Goal: Transaction & Acquisition: Obtain resource

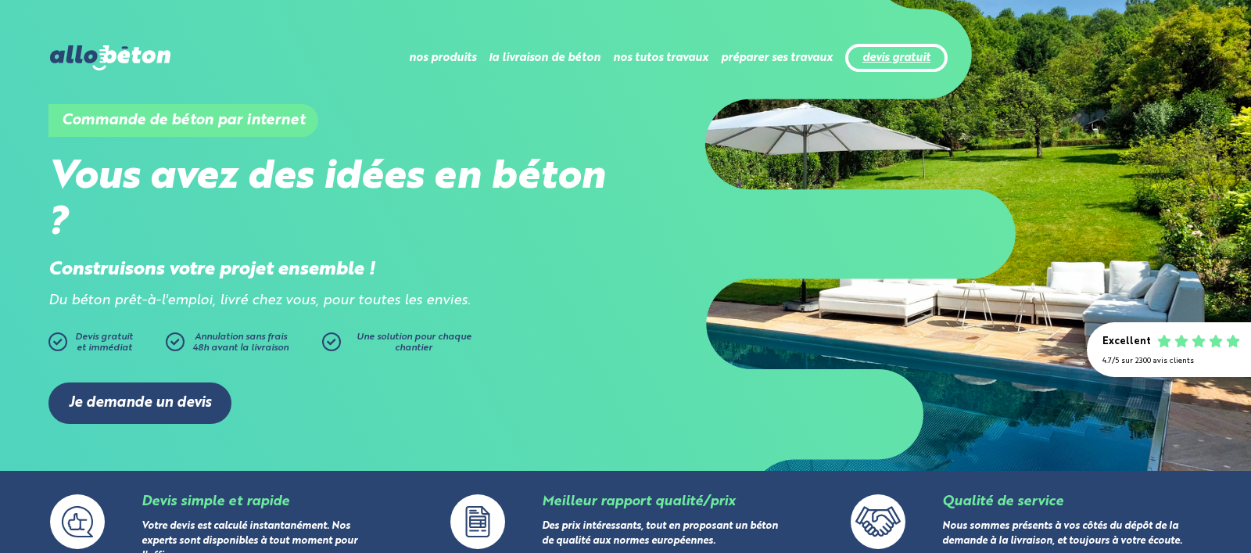
click at [904, 63] on link "devis gratuit" at bounding box center [896, 58] width 68 height 13
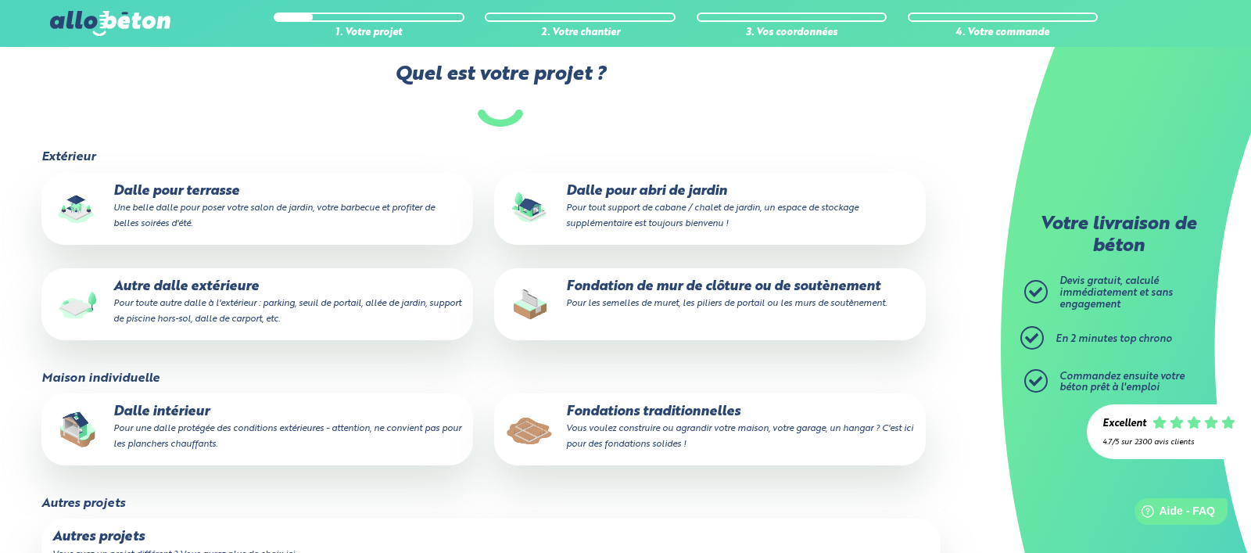
scroll to position [130, 0]
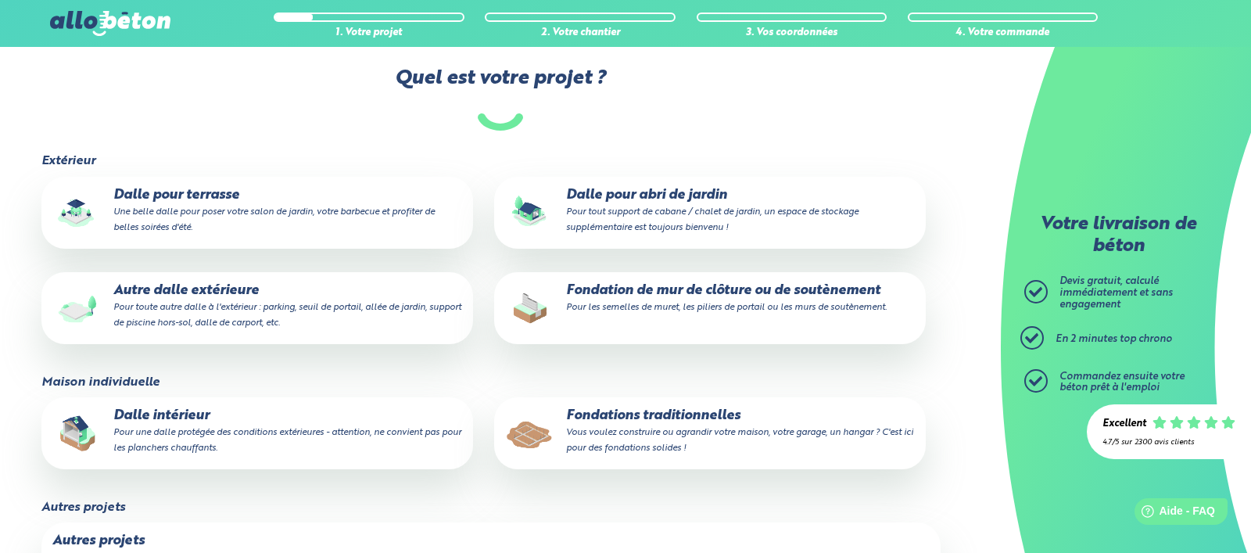
click at [190, 192] on p "Dalle pour terrasse Une belle dalle pour poser votre salon de jardin, votre bar…" at bounding box center [257, 212] width 410 height 48
click at [0, 0] on input "Dalle pour terrasse Une belle dalle pour poser votre salon de jardin, votre bar…" at bounding box center [0, 0] width 0 height 0
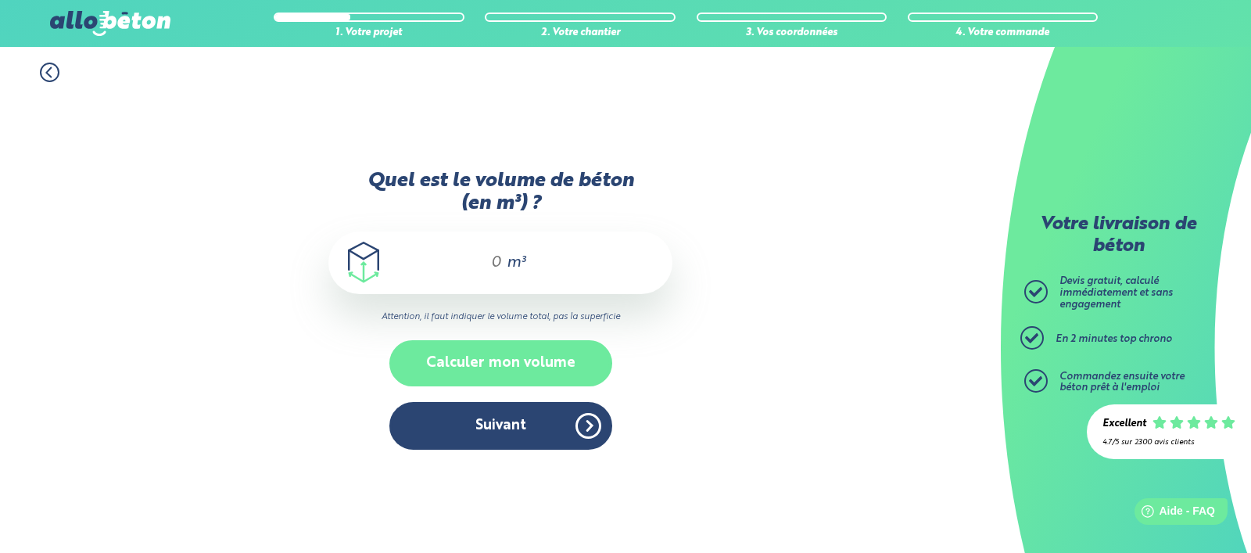
click at [513, 362] on button "Calculer mon volume" at bounding box center [500, 363] width 223 height 46
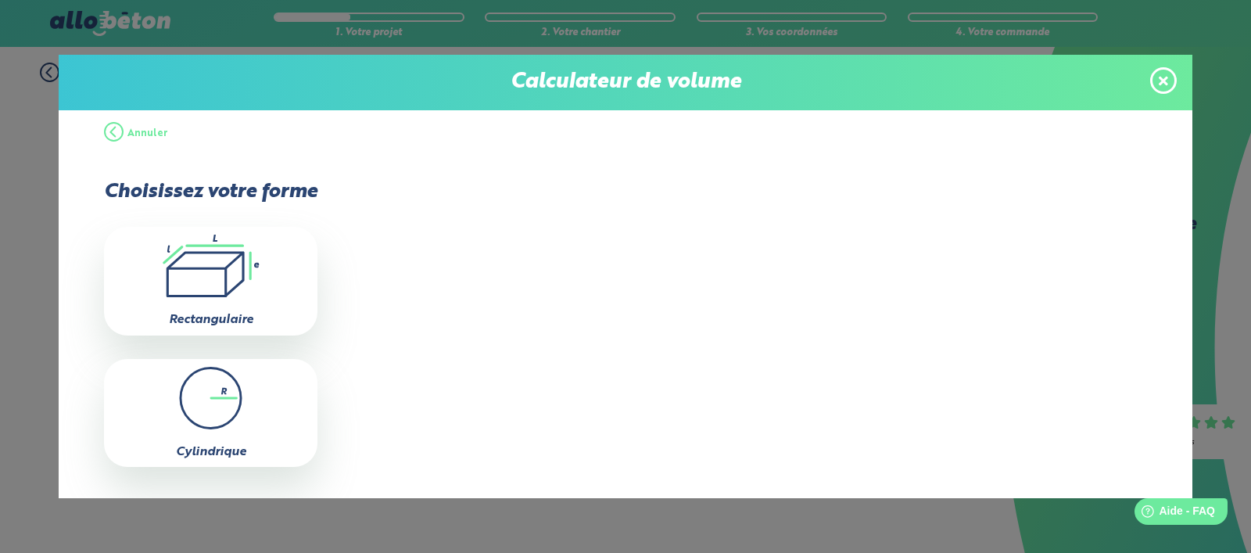
click at [1160, 79] on icon at bounding box center [1162, 80] width 9 height 9
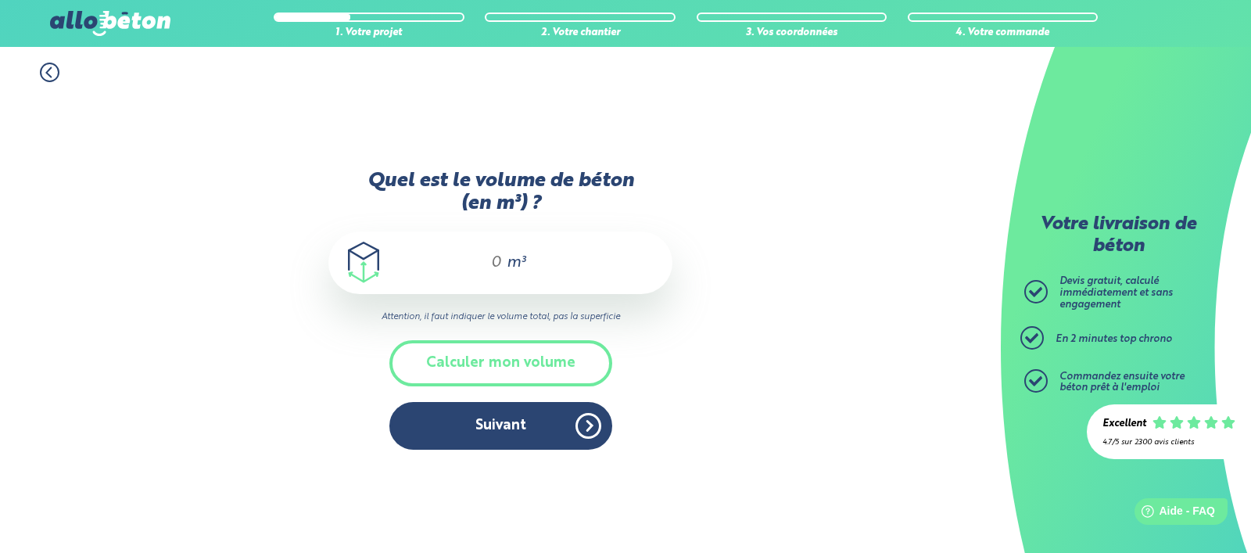
click at [489, 256] on input "Quel est le volume de béton (en m³) ?" at bounding box center [489, 262] width 27 height 19
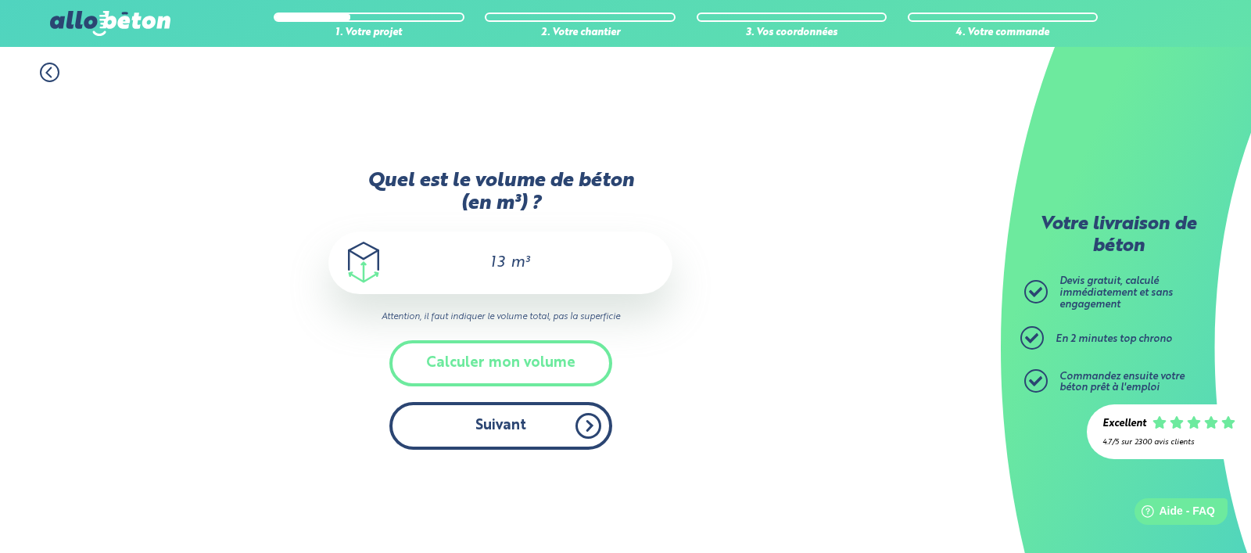
type input "13"
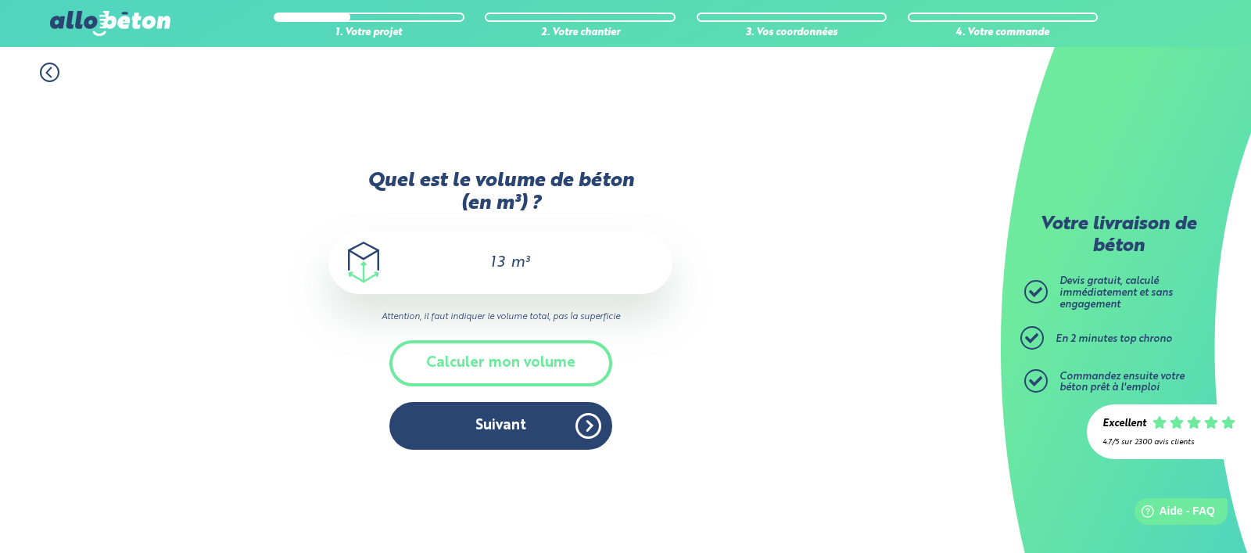
click at [510, 423] on button "Suivant" at bounding box center [500, 426] width 223 height 48
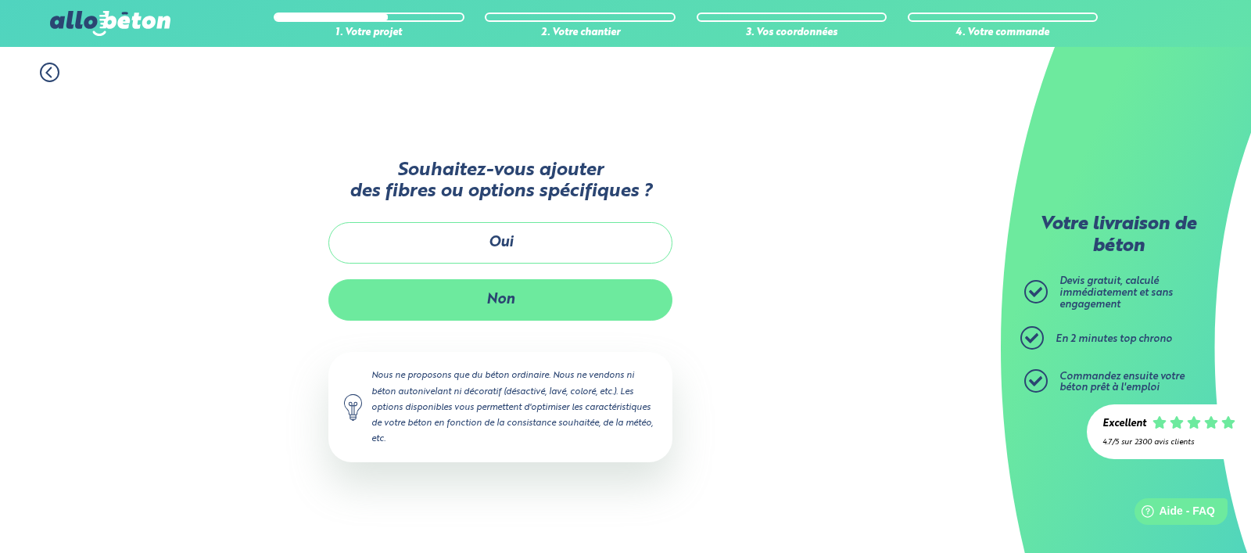
click at [517, 297] on button "Non" at bounding box center [500, 299] width 344 height 41
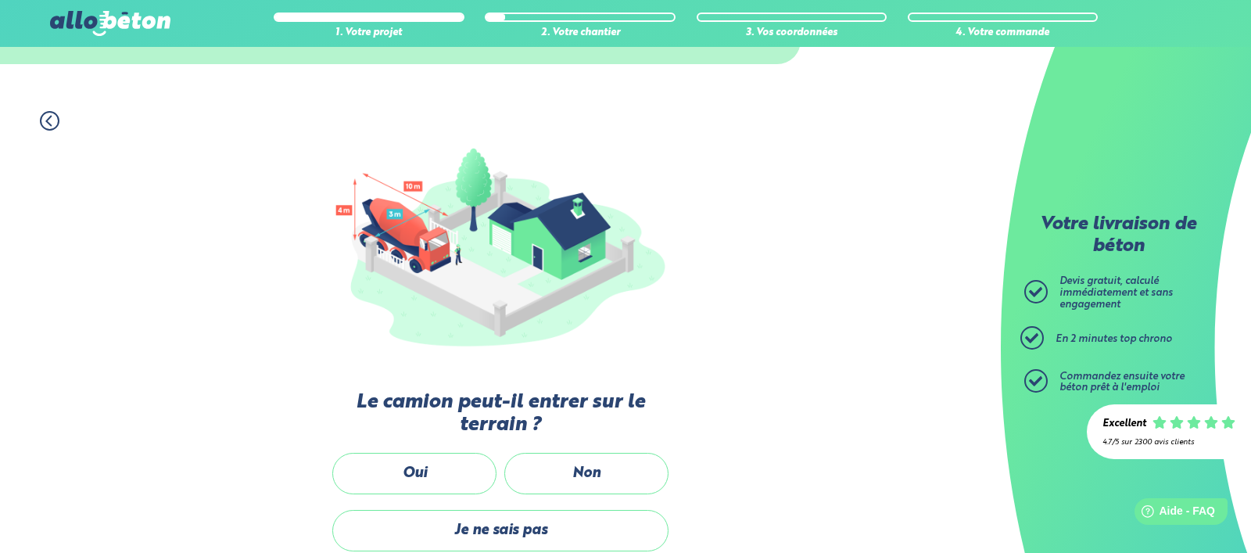
scroll to position [91, 0]
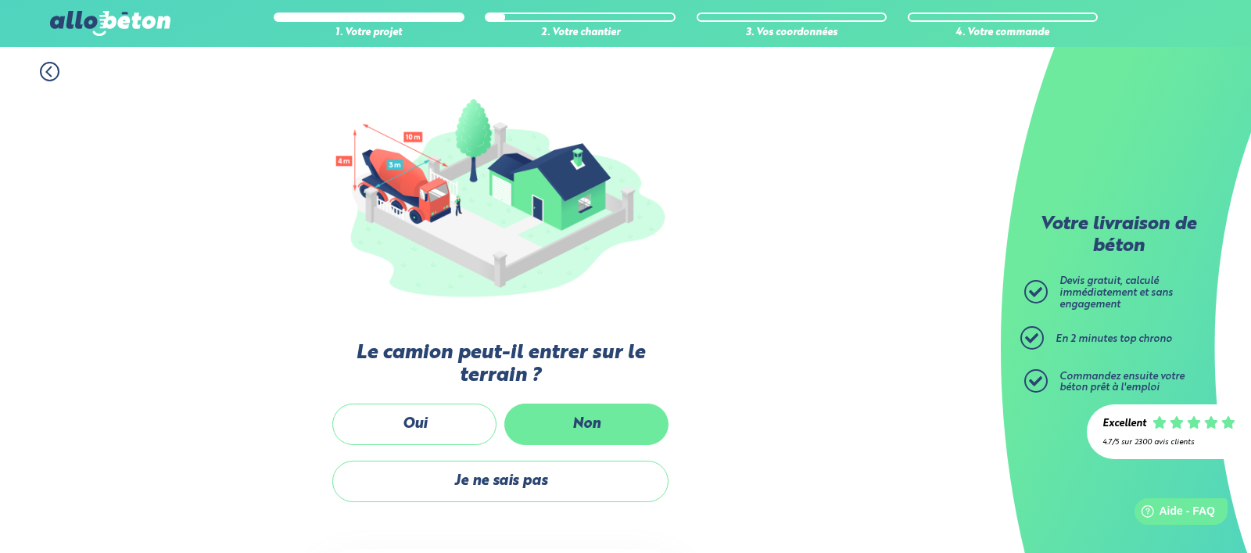
click at [569, 428] on label "Non" at bounding box center [586, 423] width 164 height 41
click at [0, 0] on input "Non" at bounding box center [0, 0] width 0 height 0
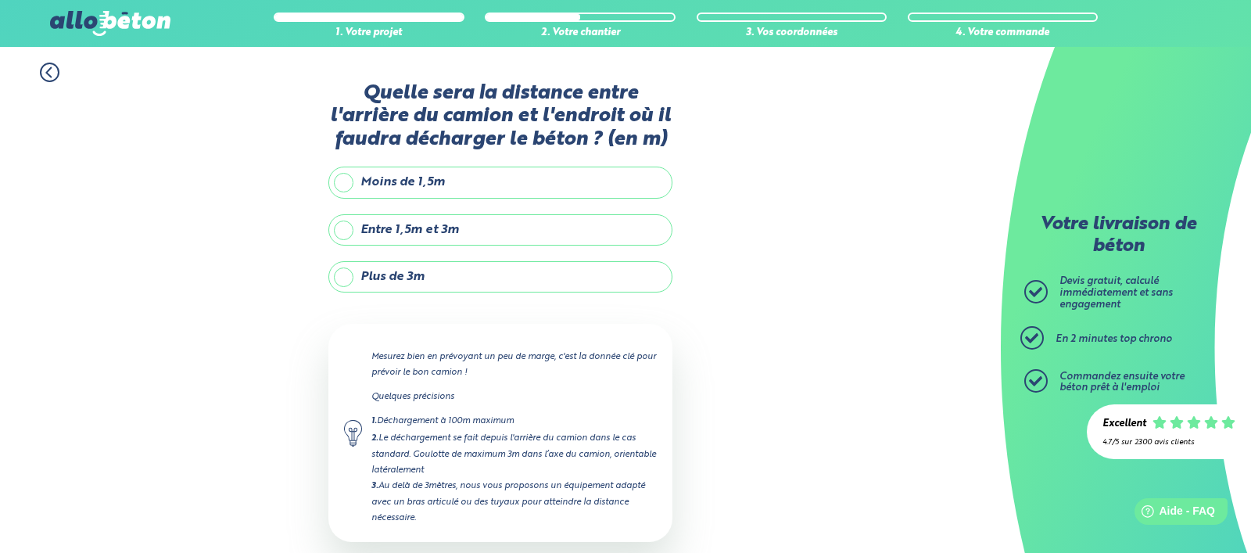
click at [343, 292] on label "Plus de 3m" at bounding box center [500, 276] width 344 height 31
click at [0, 0] on input "Plus de 3m" at bounding box center [0, 0] width 0 height 0
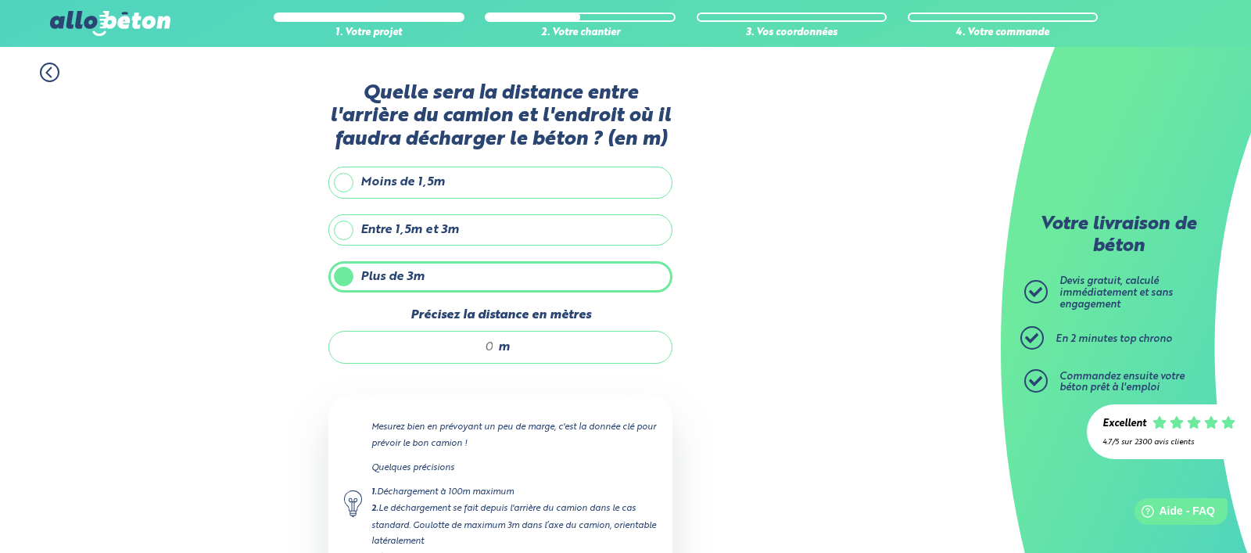
click at [466, 355] on input "Précisez la distance en mètres" at bounding box center [419, 347] width 149 height 16
type input "35"
click at [831, 353] on div "1. Votre projet 2. Votre chantier 3. Vos coordonnées 4. Votre commande Quelle s…" at bounding box center [500, 377] width 1000 height 660
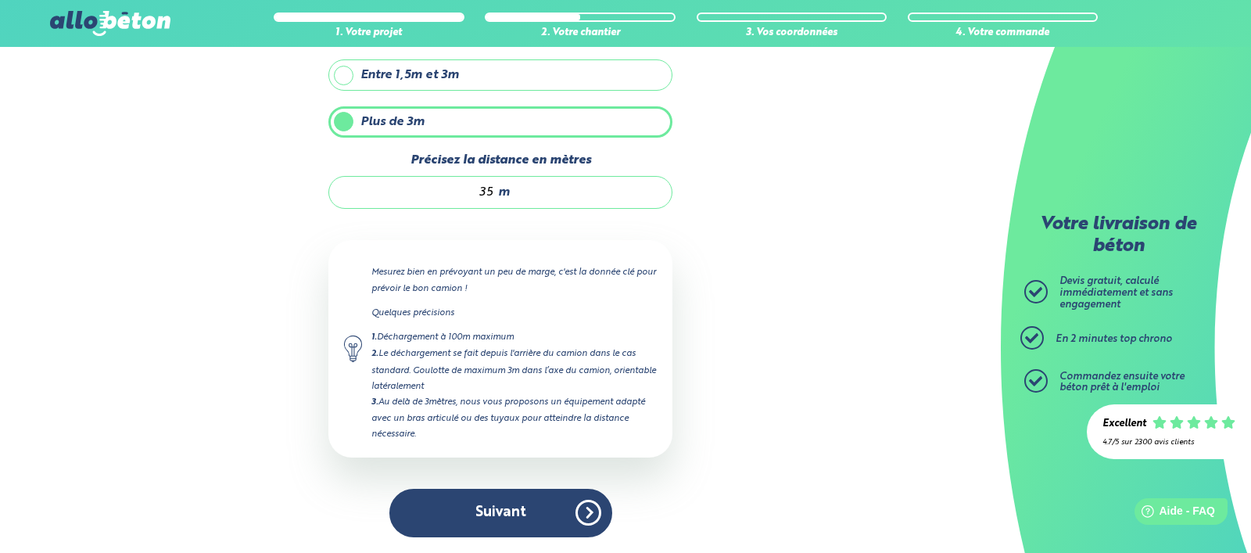
scroll to position [174, 0]
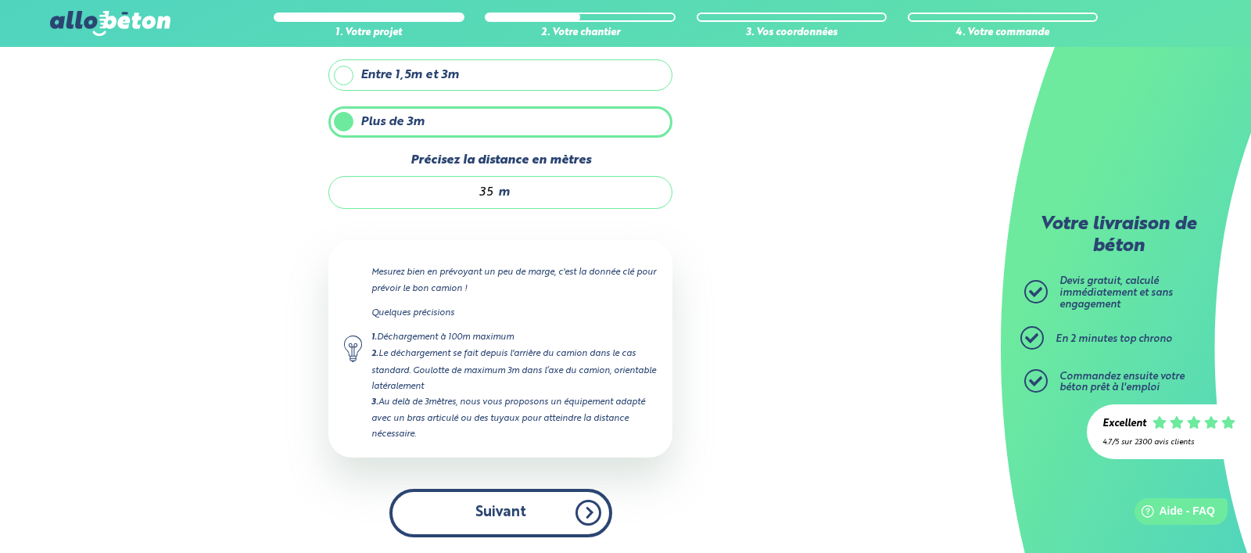
click at [526, 516] on button "Suivant" at bounding box center [500, 512] width 223 height 48
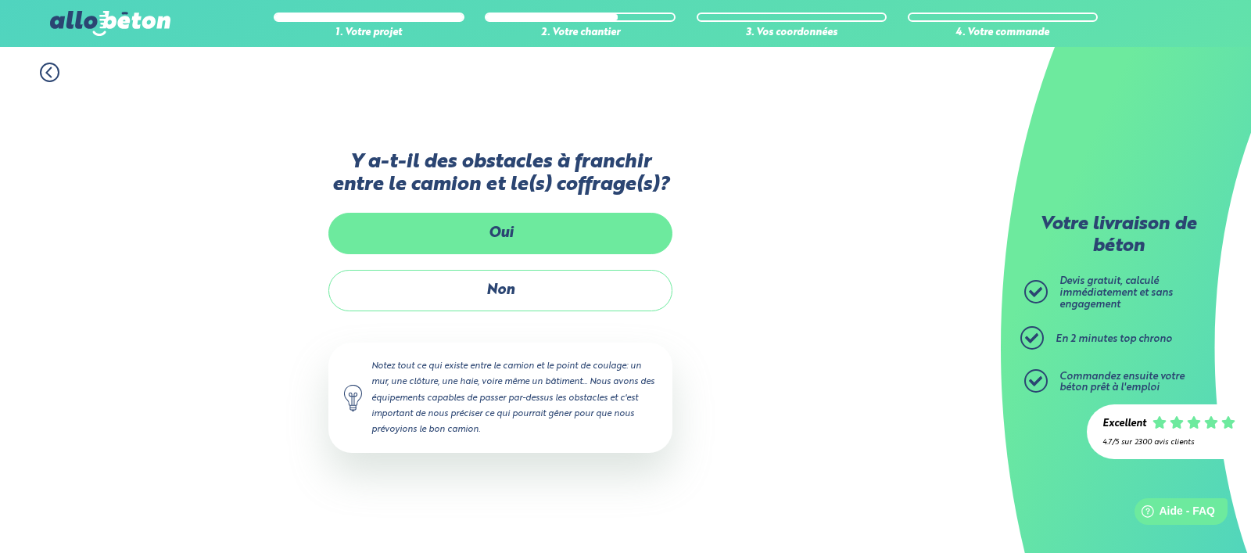
click at [505, 250] on label "Oui" at bounding box center [500, 233] width 344 height 41
click at [0, 0] on input "Oui" at bounding box center [0, 0] width 0 height 0
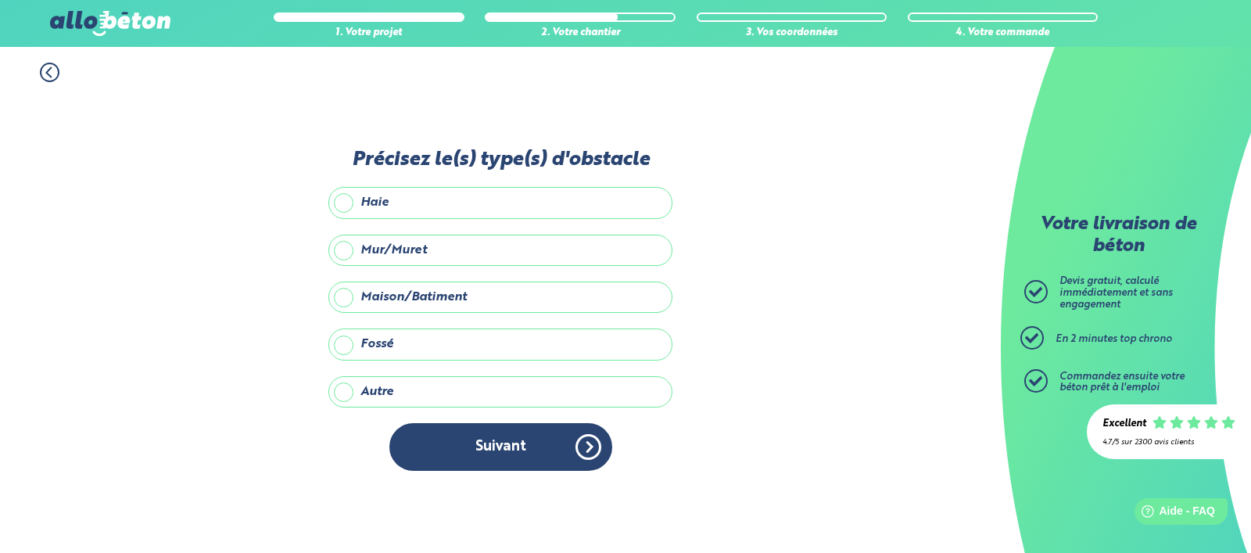
drag, startPoint x: 346, startPoint y: 247, endPoint x: 360, endPoint y: 257, distance: 17.4
click at [346, 247] on label "Mur/Muret" at bounding box center [500, 249] width 344 height 31
click at [0, 0] on input "Mur/Muret" at bounding box center [0, 0] width 0 height 0
drag, startPoint x: 585, startPoint y: 445, endPoint x: 582, endPoint y: 437, distance: 8.4
click at [585, 445] on button "Suivant" at bounding box center [500, 447] width 223 height 48
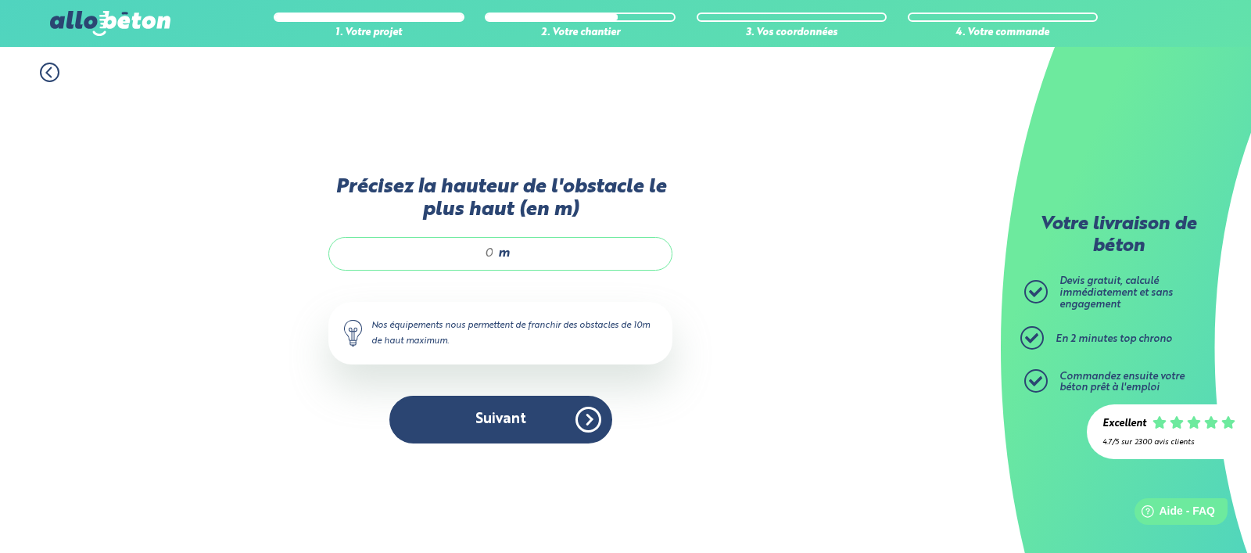
drag, startPoint x: 481, startPoint y: 249, endPoint x: 497, endPoint y: 256, distance: 16.8
click at [482, 249] on input "Précisez la hauteur de l'obstacle le plus haut (en m)" at bounding box center [419, 253] width 149 height 16
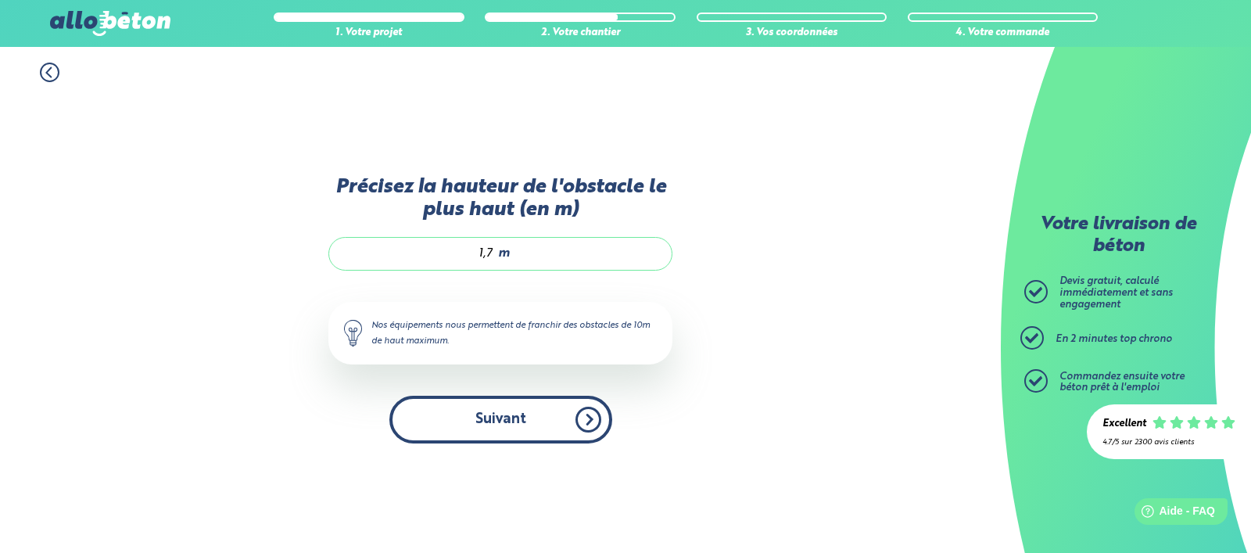
type input "1,7"
click at [516, 422] on button "Suivant" at bounding box center [500, 419] width 223 height 48
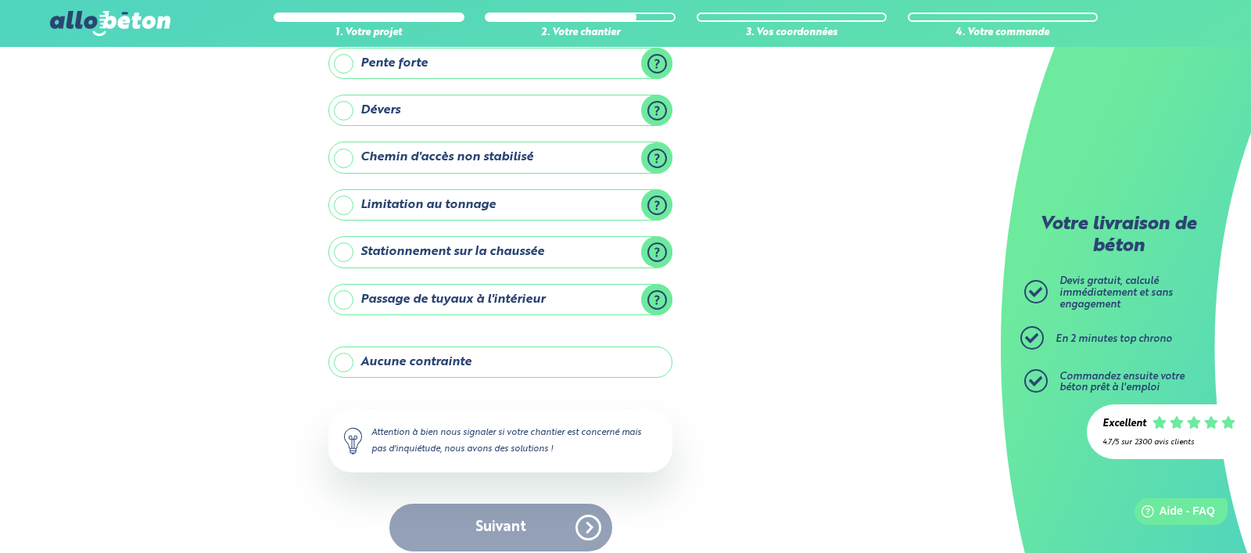
scroll to position [158, 0]
click at [345, 295] on label "Passage de tuyaux à l'intérieur" at bounding box center [500, 299] width 344 height 31
click at [0, 0] on input "Passage de tuyaux à l'intérieur" at bounding box center [0, 0] width 0 height 0
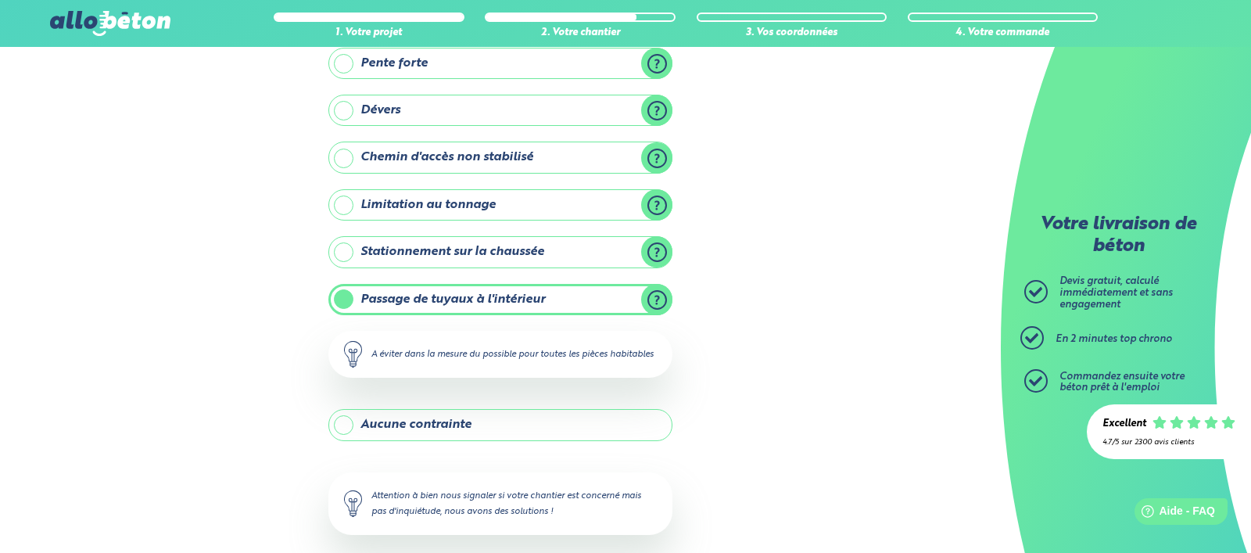
click at [345, 295] on label "Passage de tuyaux à l'intérieur" at bounding box center [500, 299] width 344 height 31
click at [0, 0] on input "Passage de tuyaux à l'intérieur" at bounding box center [0, 0] width 0 height 0
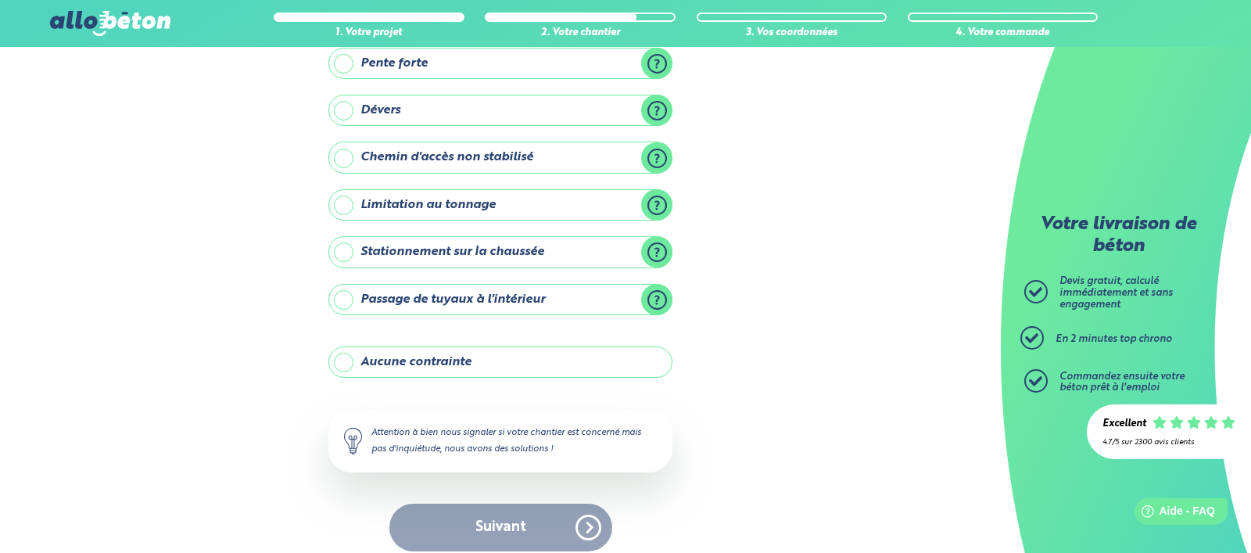
drag, startPoint x: 346, startPoint y: 250, endPoint x: 403, endPoint y: 372, distance: 134.3
click at [347, 250] on label "Stationnement sur la chaussée" at bounding box center [500, 251] width 344 height 31
click at [0, 0] on input "Stationnement sur la chaussée" at bounding box center [0, 0] width 0 height 0
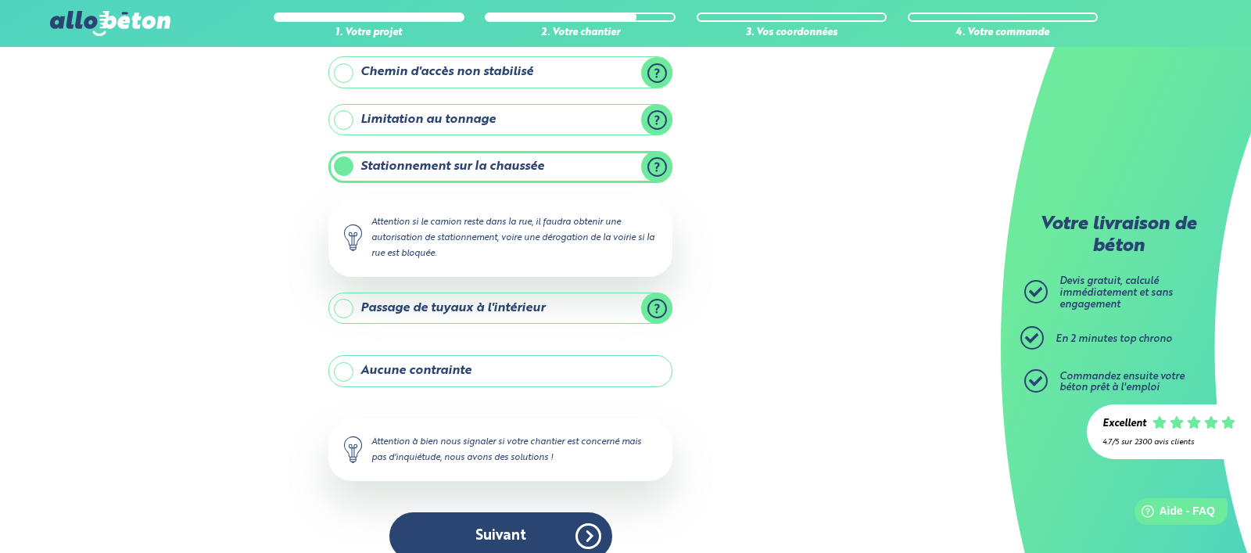
scroll to position [243, 0]
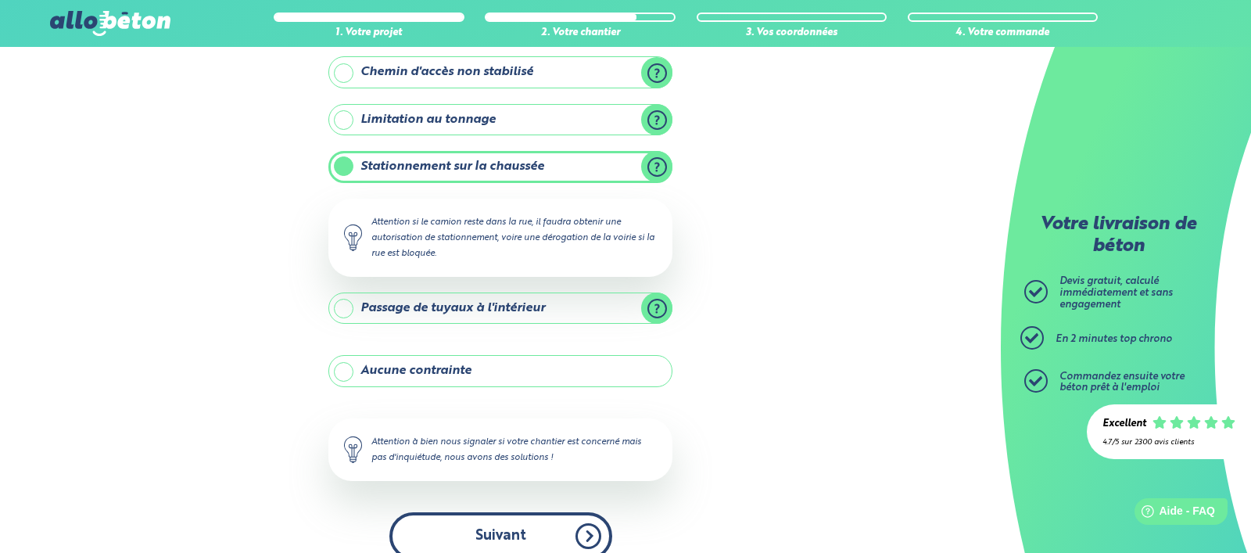
click at [495, 523] on button "Suivant" at bounding box center [500, 536] width 223 height 48
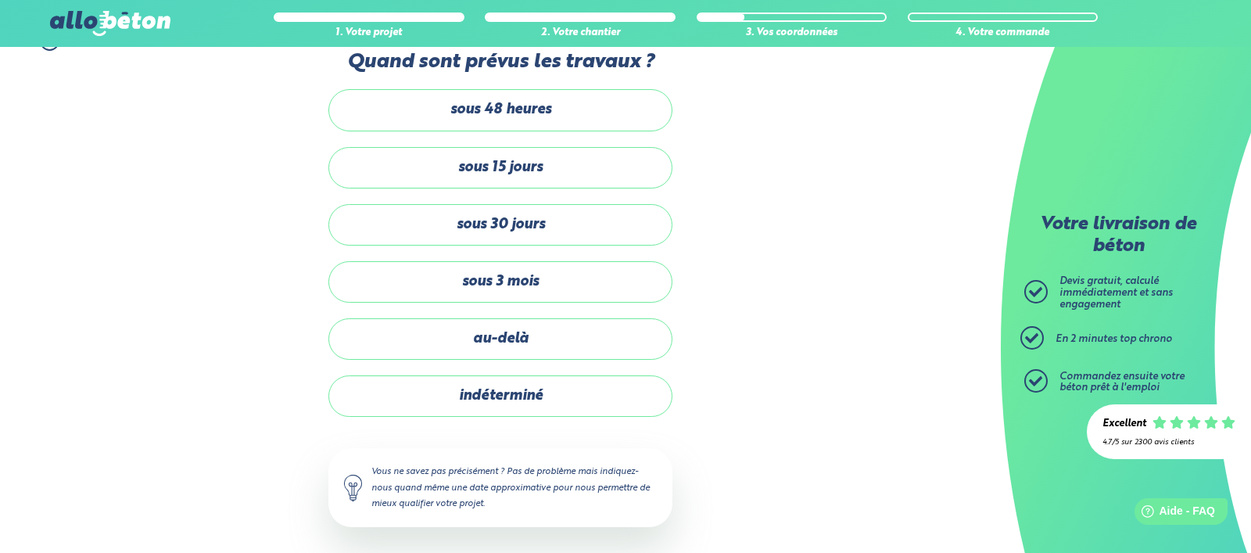
scroll to position [30, 0]
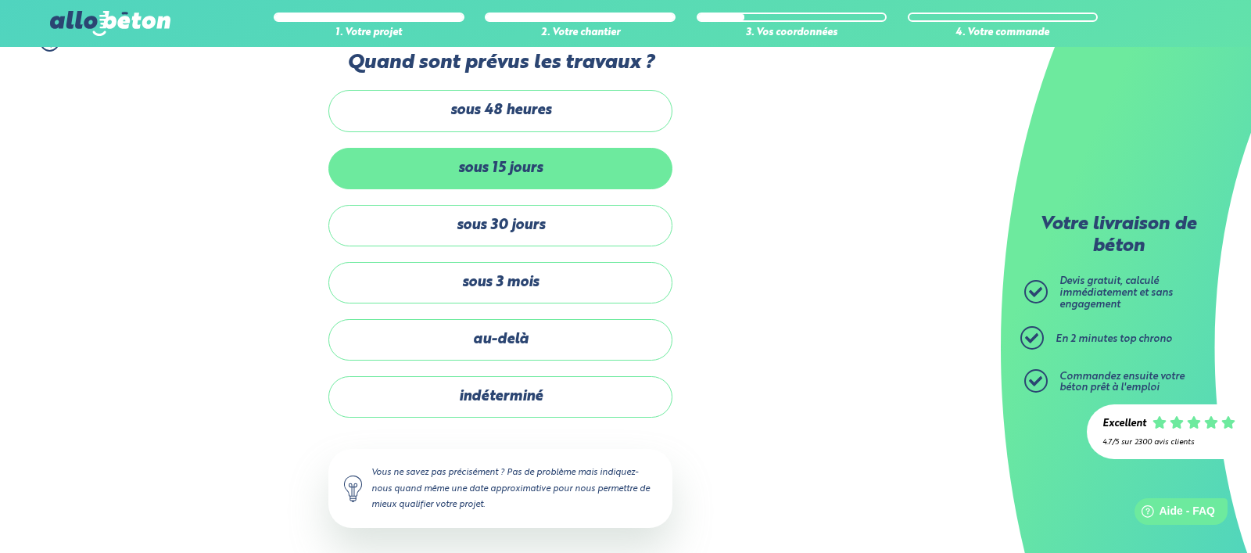
click at [498, 166] on label "sous 15 jours" at bounding box center [500, 168] width 344 height 41
click at [0, 0] on input "sous 15 jours" at bounding box center [0, 0] width 0 height 0
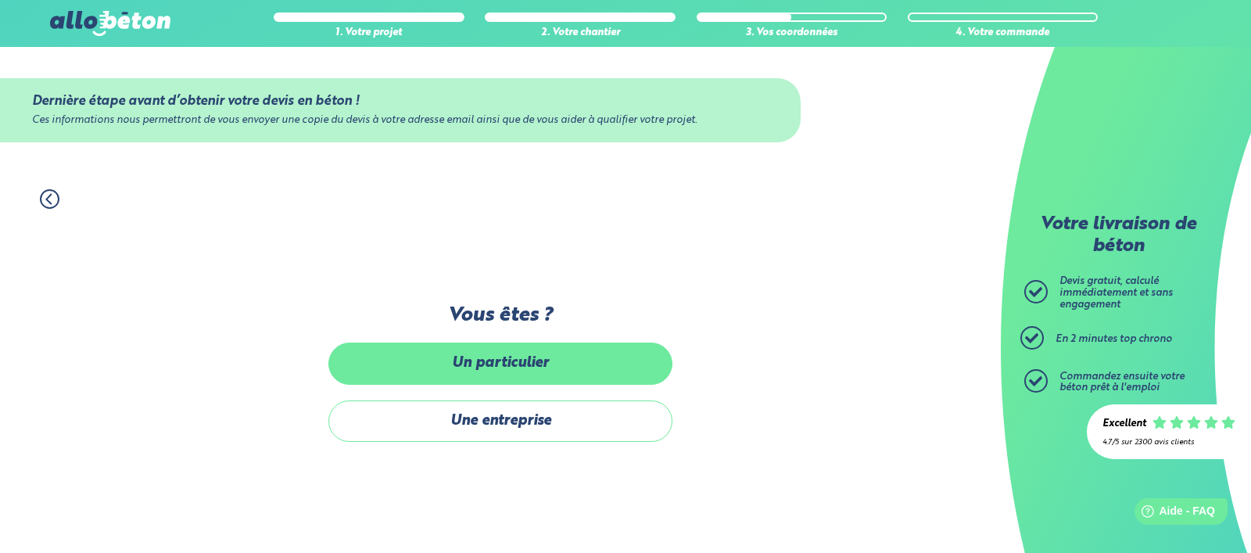
click at [502, 362] on label "Un particulier" at bounding box center [500, 362] width 344 height 41
click at [0, 0] on input "Un particulier" at bounding box center [0, 0] width 0 height 0
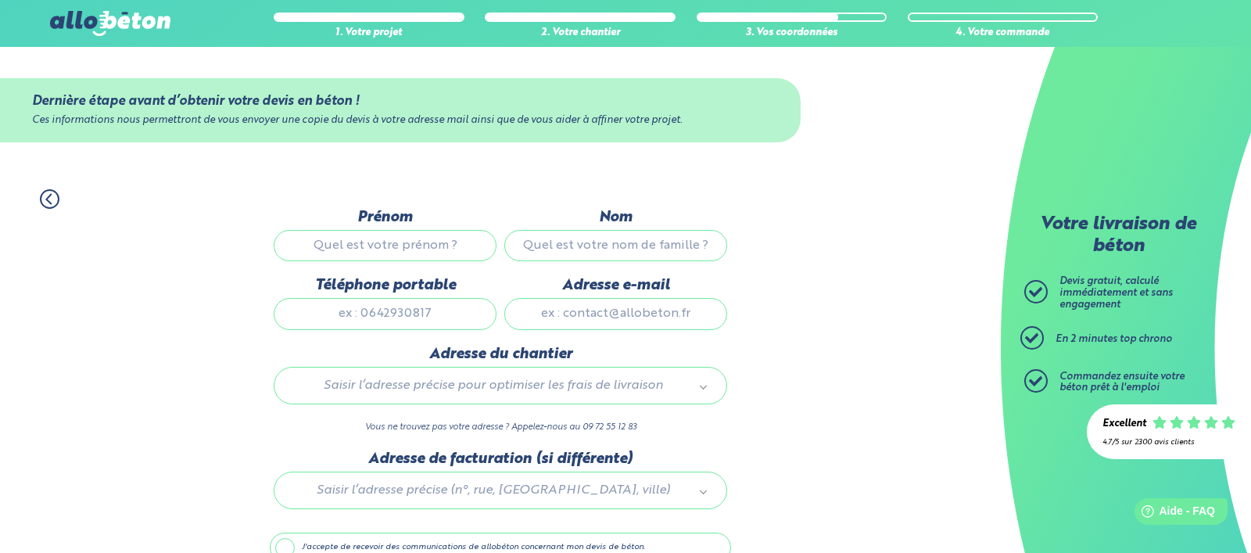
scroll to position [1, 0]
type input "jean michel"
type input "bevilacqua"
click at [914, 299] on div "1. Votre projet 2. Votre chantier 3. Vos coordonnées 4. Votre commande Dernière…" at bounding box center [500, 403] width 1000 height 460
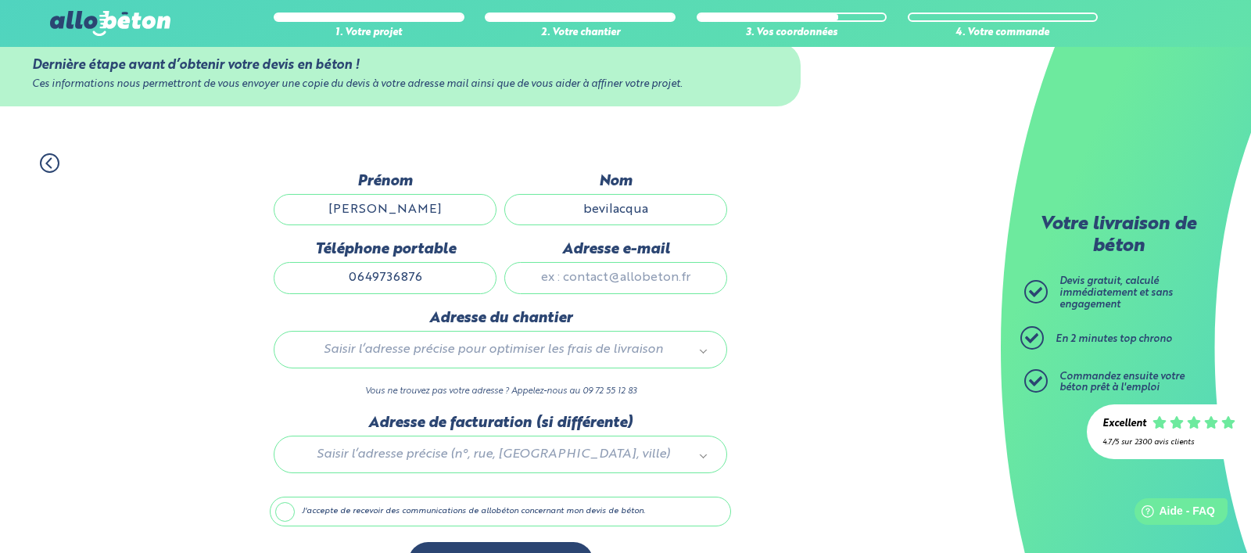
scroll to position [38, 0]
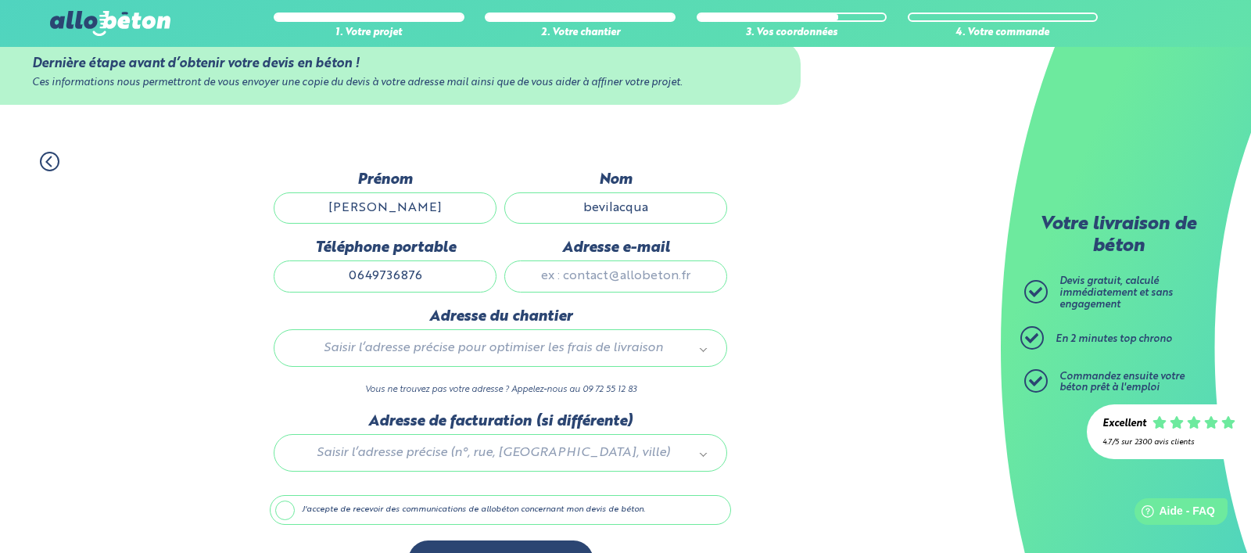
type input "0649736876"
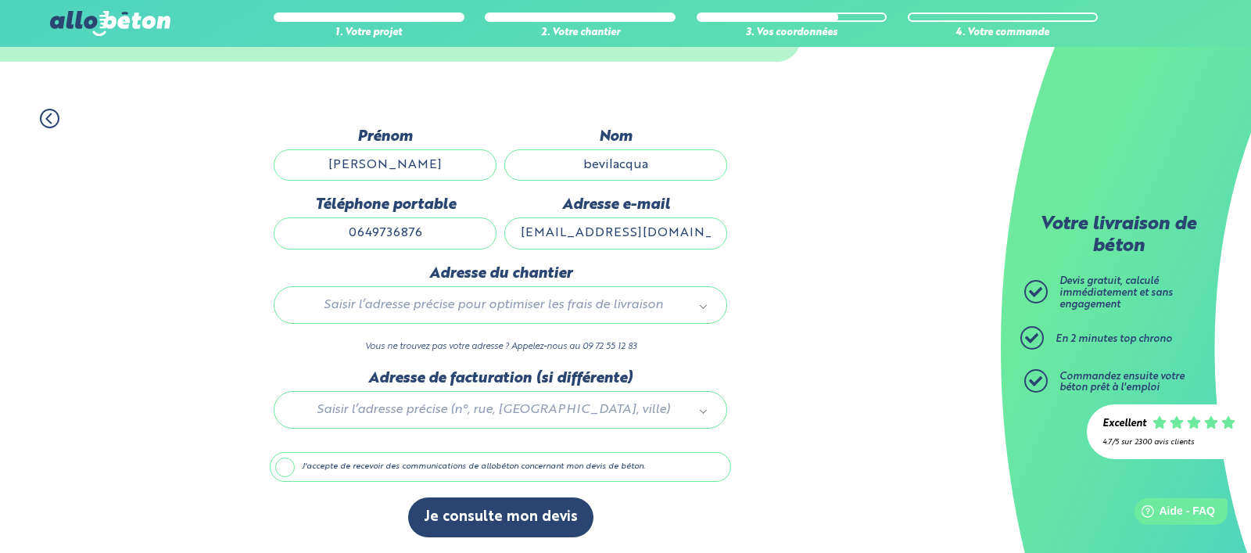
scroll to position [82, 0]
type input "bevilacqua.jean-michel@orange.fr"
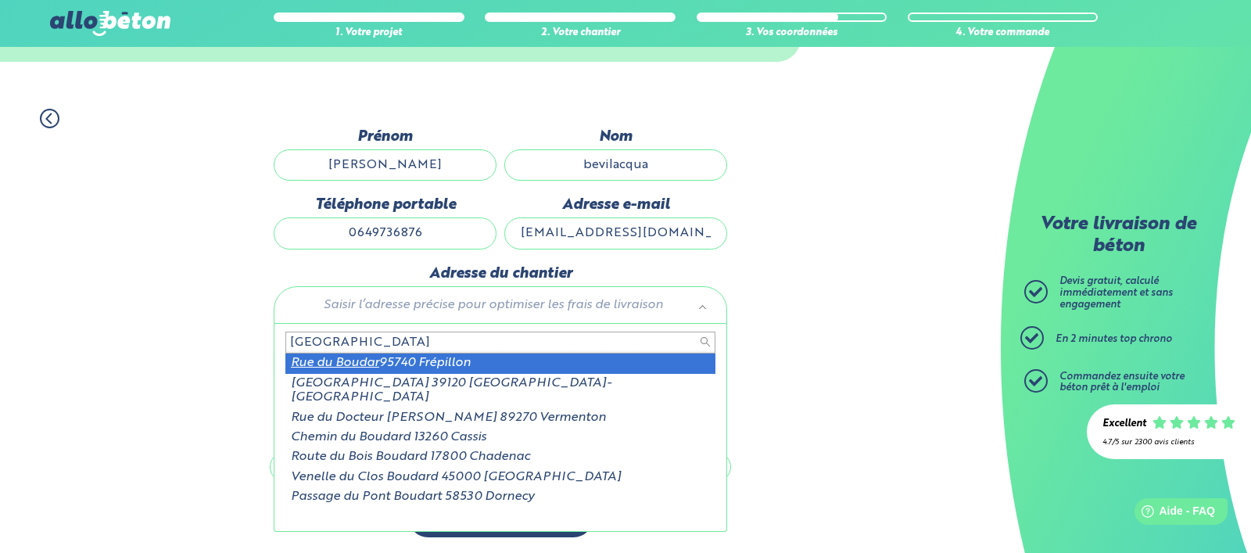
type input "rue du boudar"
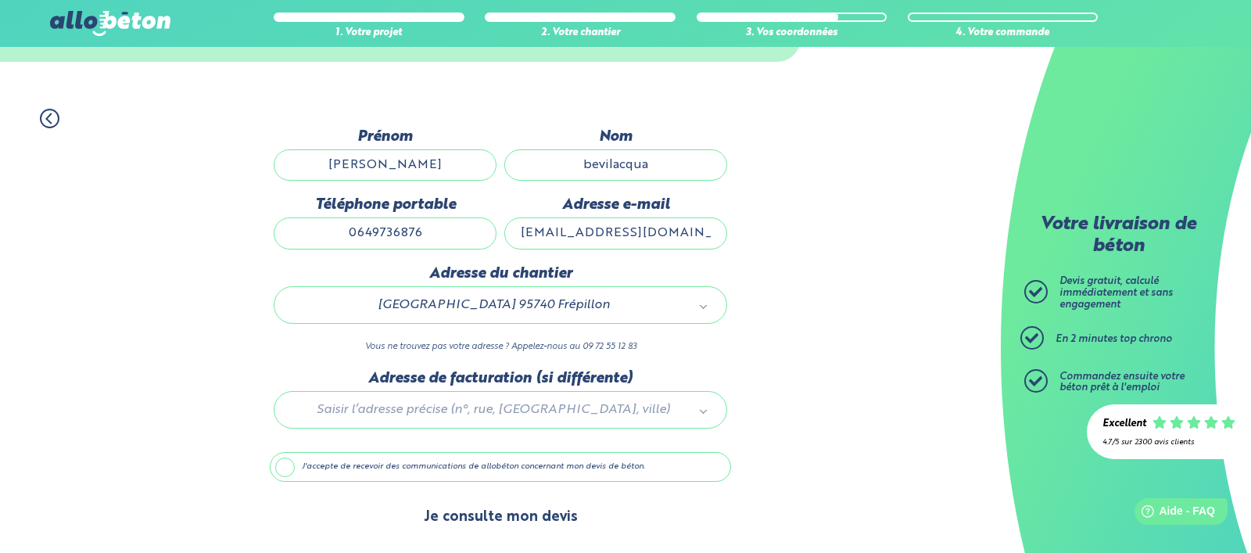
click at [524, 513] on button "Je consulte mon devis" at bounding box center [500, 517] width 185 height 40
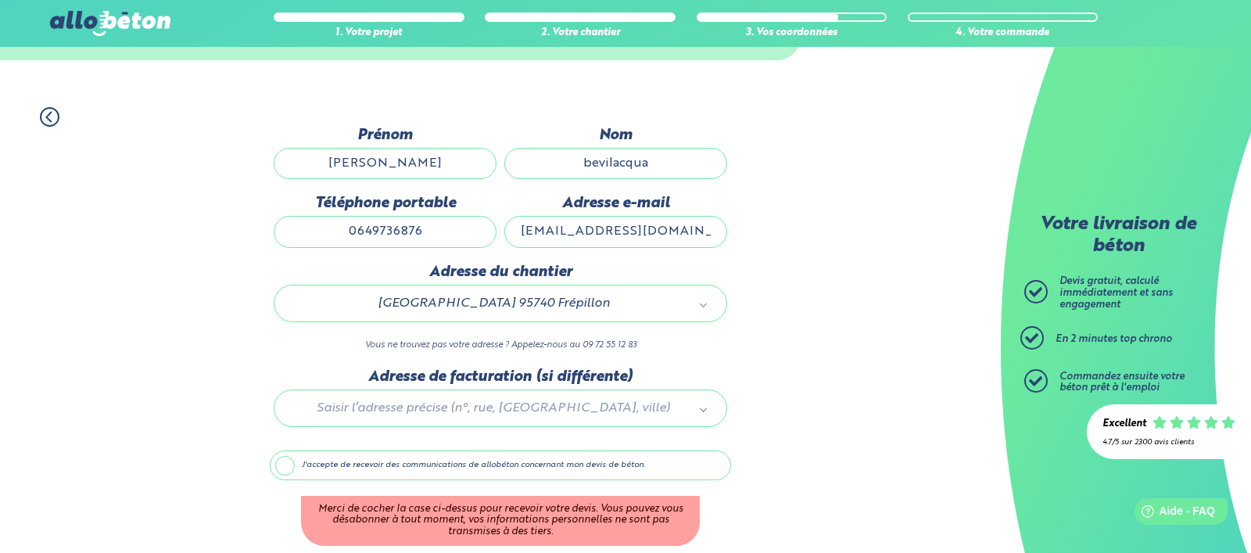
drag, startPoint x: 284, startPoint y: 468, endPoint x: 296, endPoint y: 471, distance: 12.0
click at [284, 468] on label "J'accepte de recevoir des communications de allobéton concernant mon devis de b…" at bounding box center [500, 465] width 461 height 30
click at [0, 0] on input "J'accepte de recevoir des communications de allobéton concernant mon devis de b…" at bounding box center [0, 0] width 0 height 0
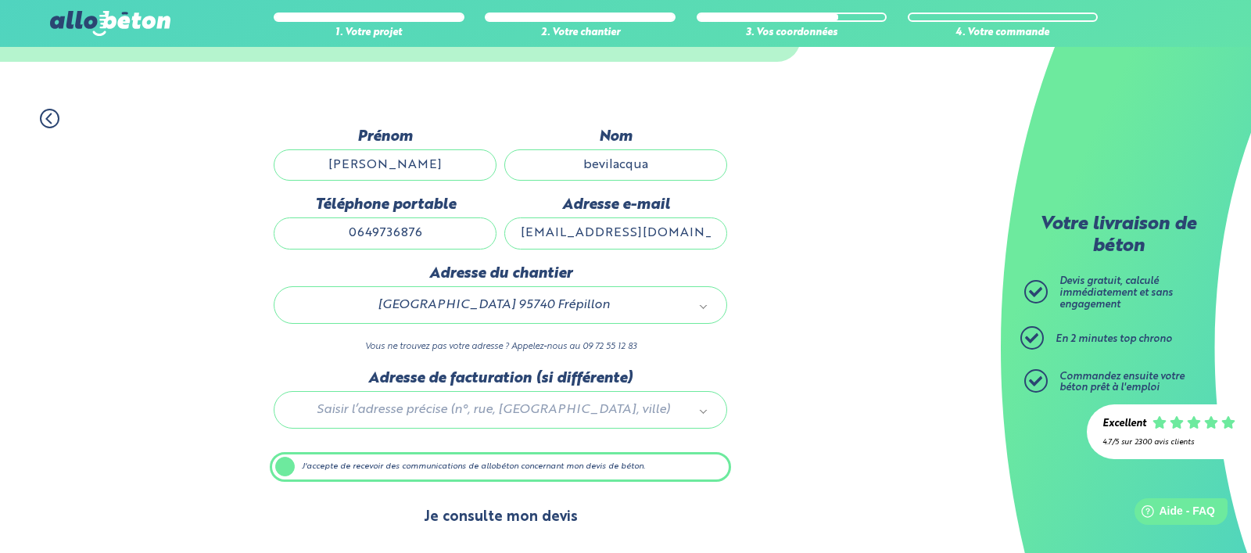
click at [488, 514] on button "Je consulte mon devis" at bounding box center [500, 517] width 185 height 40
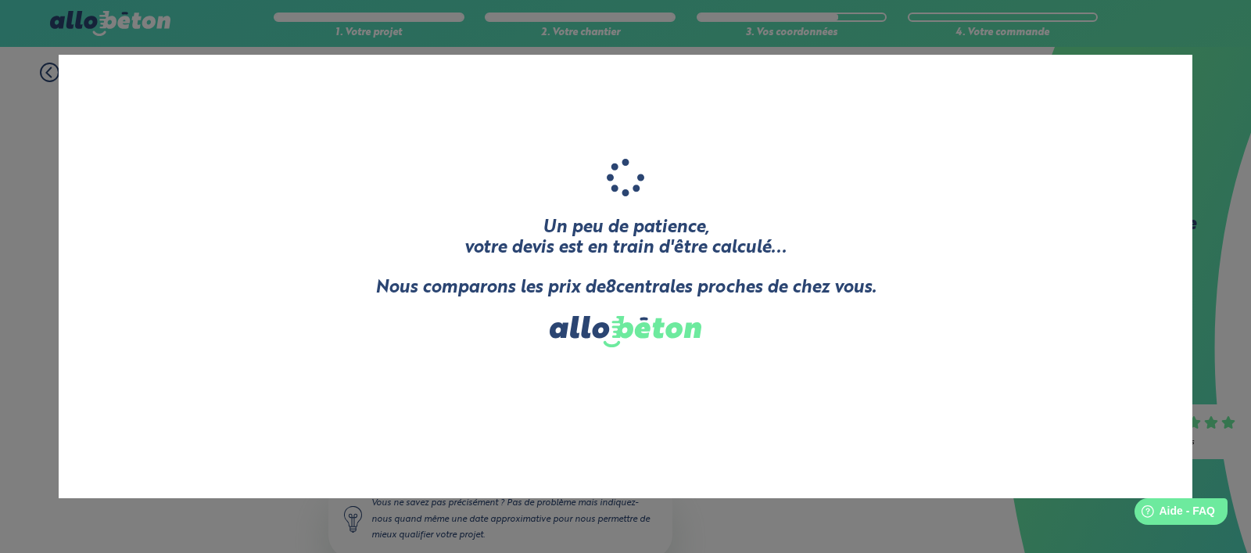
scroll to position [30, 0]
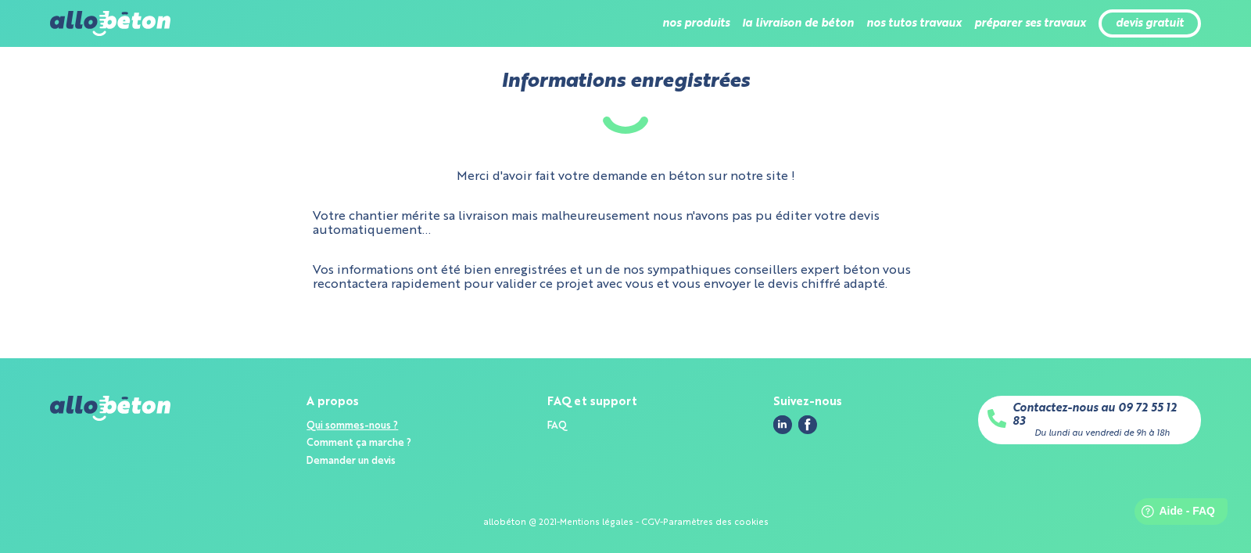
click at [344, 426] on link "Qui sommes-nous ?" at bounding box center [351, 425] width 91 height 10
